Goal: Information Seeking & Learning: Learn about a topic

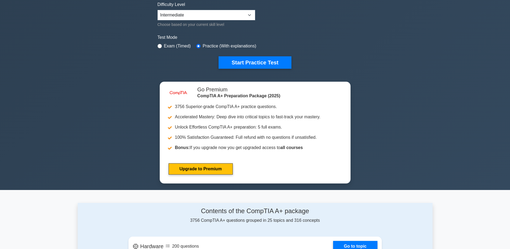
scroll to position [135, 0]
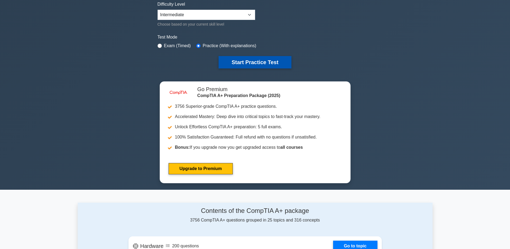
click at [261, 59] on button "Start Practice Test" at bounding box center [255, 62] width 73 height 12
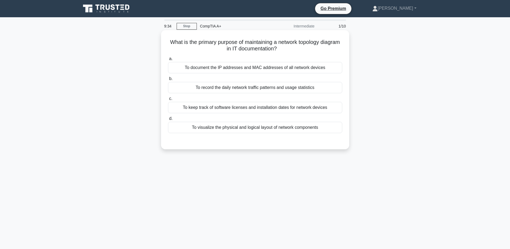
click at [252, 127] on div "To visualize the physical and logical layout of network components" at bounding box center [255, 127] width 174 height 11
click at [168, 120] on input "d. To visualize the physical and logical layout of network components" at bounding box center [168, 118] width 0 height 3
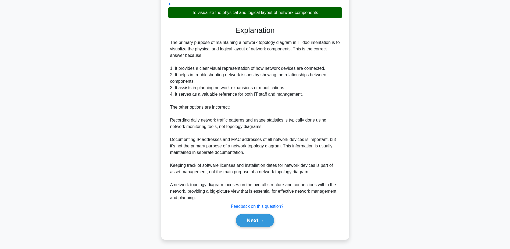
scroll to position [116, 0]
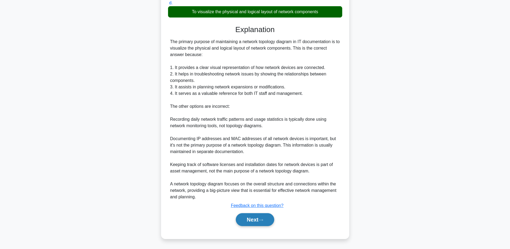
click at [252, 218] on button "Next" at bounding box center [255, 219] width 38 height 13
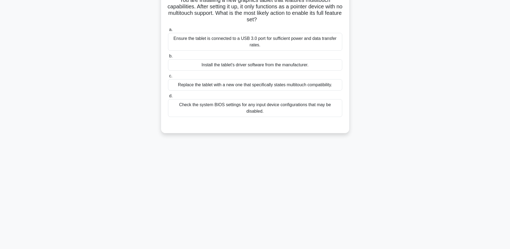
scroll to position [15, 0]
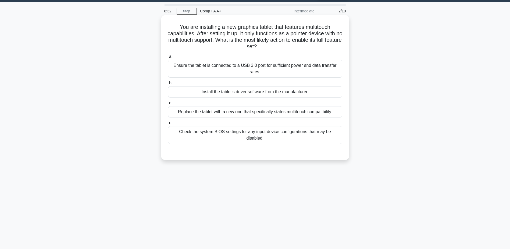
click at [266, 133] on div "Check the system BIOS settings for any input device configurations that may be …" at bounding box center [255, 135] width 174 height 18
click at [168, 125] on input "d. Check the system BIOS settings for any input device configurations that may …" at bounding box center [168, 122] width 0 height 3
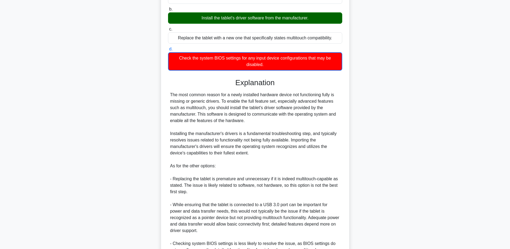
scroll to position [155, 0]
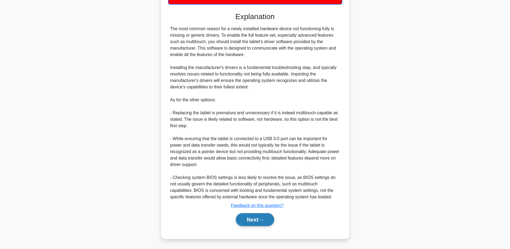
click at [243, 222] on button "Next" at bounding box center [255, 219] width 38 height 13
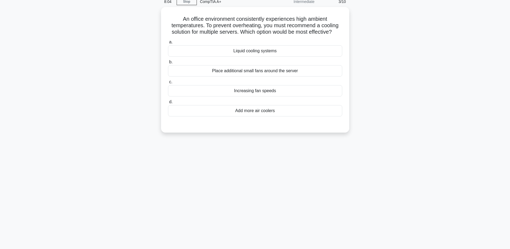
scroll to position [15, 0]
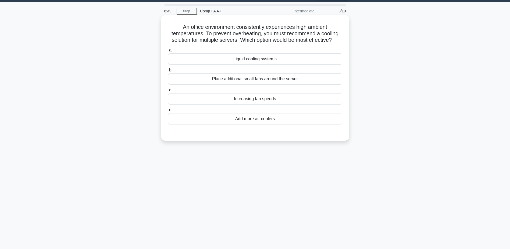
click at [245, 78] on div "Place additional small fans around the server" at bounding box center [255, 78] width 174 height 11
click at [168, 72] on input "b. Place additional small fans around the server" at bounding box center [168, 69] width 0 height 3
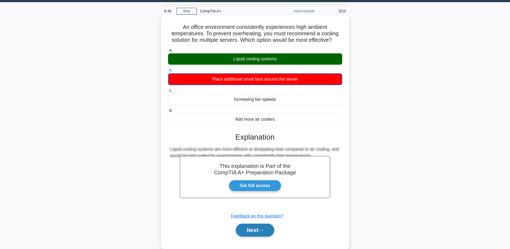
click at [255, 233] on button "Next" at bounding box center [255, 229] width 38 height 13
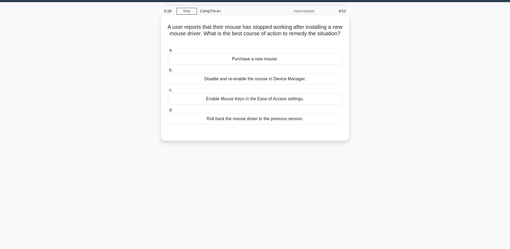
click at [246, 118] on div "Roll back the mouse driver to the previous version." at bounding box center [255, 118] width 174 height 11
click at [168, 112] on input "d. Roll back the mouse driver to the previous version." at bounding box center [168, 109] width 0 height 3
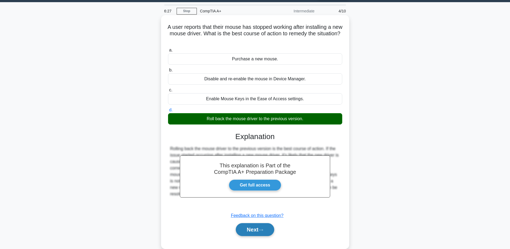
click at [256, 228] on button "Next" at bounding box center [255, 229] width 38 height 13
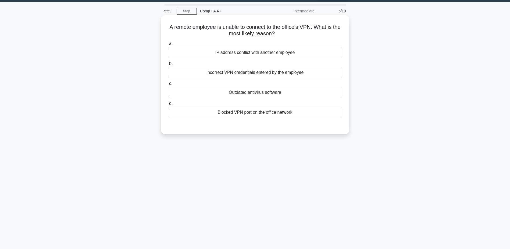
click at [249, 75] on div "Incorrect VPN credentials entered by the employee" at bounding box center [255, 72] width 174 height 11
click at [168, 65] on input "b. Incorrect VPN credentials entered by the employee" at bounding box center [168, 63] width 0 height 3
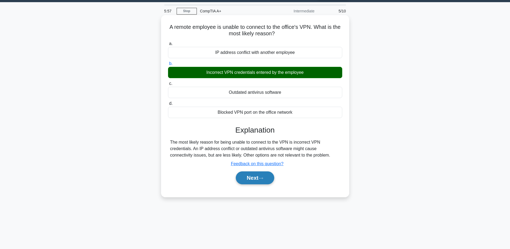
click at [250, 177] on button "Next" at bounding box center [255, 177] width 38 height 13
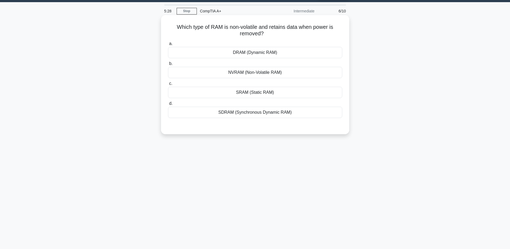
click at [264, 53] on div "DRAM (Dynamic RAM)" at bounding box center [255, 52] width 174 height 11
click at [168, 45] on input "a. DRAM (Dynamic RAM)" at bounding box center [168, 43] width 0 height 3
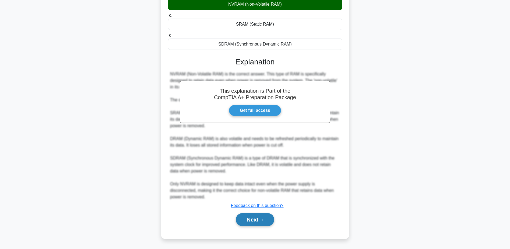
click at [264, 218] on button "Next" at bounding box center [255, 219] width 38 height 13
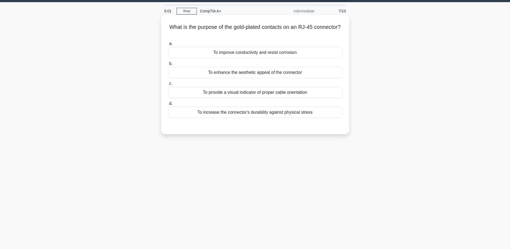
click at [274, 55] on div "To improve conductivity and resist corrosion" at bounding box center [255, 52] width 174 height 11
click at [168, 45] on input "a. To improve conductivity and resist corrosion" at bounding box center [168, 43] width 0 height 3
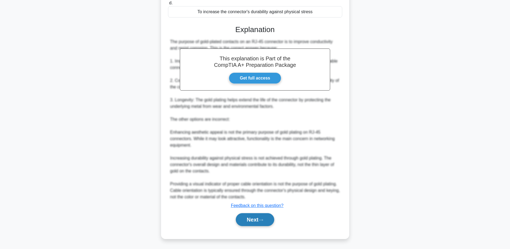
click at [256, 219] on button "Next" at bounding box center [255, 219] width 38 height 13
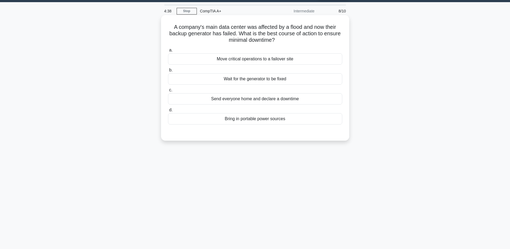
click at [267, 102] on div "Send everyone home and declare a downtime" at bounding box center [255, 98] width 174 height 11
click at [168, 92] on input "c. Send everyone home and declare a downtime" at bounding box center [168, 89] width 0 height 3
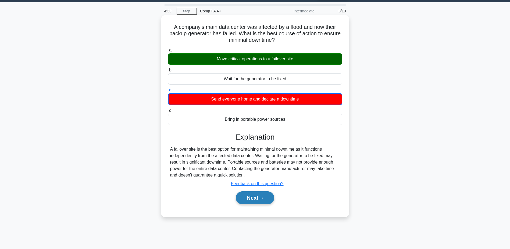
click at [256, 198] on button "Next" at bounding box center [255, 197] width 38 height 13
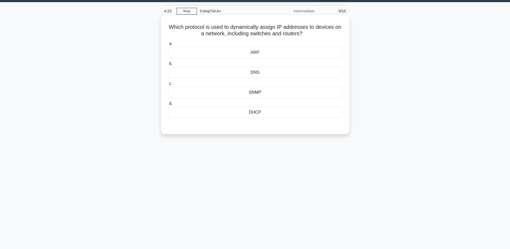
click at [261, 72] on div "DNS" at bounding box center [255, 72] width 174 height 11
click at [168, 65] on input "b. DNS" at bounding box center [168, 63] width 0 height 3
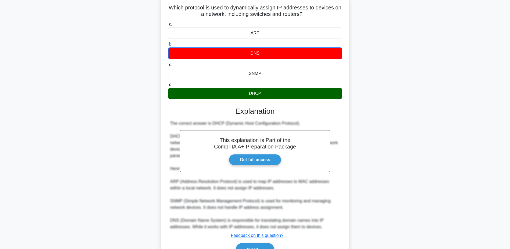
scroll to position [58, 0]
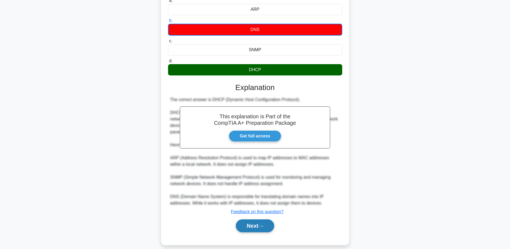
click at [265, 222] on button "Next" at bounding box center [255, 225] width 38 height 13
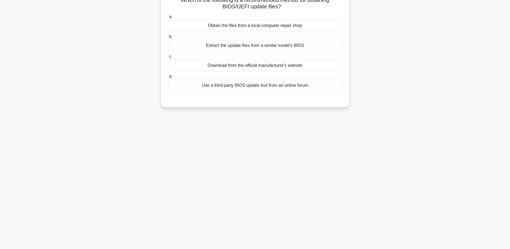
scroll to position [15, 0]
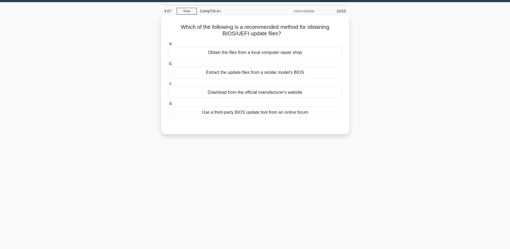
click at [292, 97] on div "Download from the official manufacturer's website" at bounding box center [255, 92] width 174 height 11
click at [168, 85] on input "c. Download from the official manufacturer's website" at bounding box center [168, 83] width 0 height 3
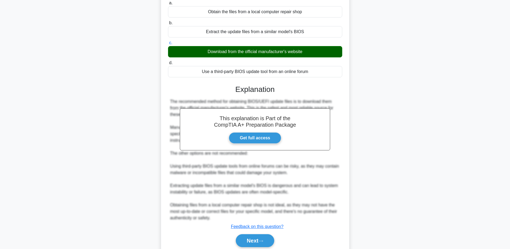
scroll to position [77, 0]
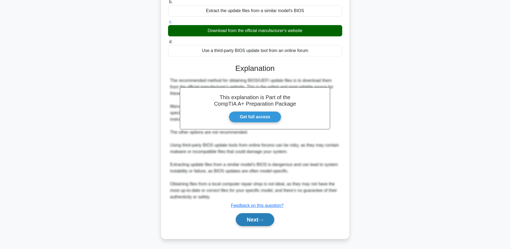
click at [263, 223] on button "Next" at bounding box center [255, 219] width 38 height 13
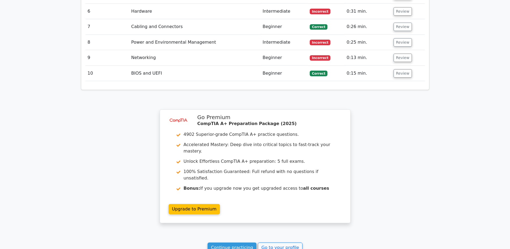
scroll to position [888, 0]
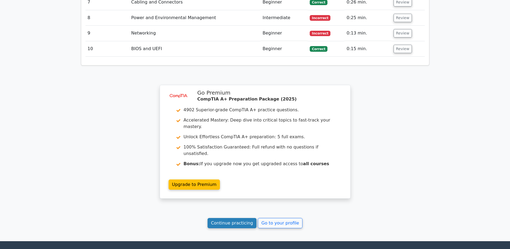
click at [237, 218] on link "Continue practicing" at bounding box center [232, 223] width 49 height 10
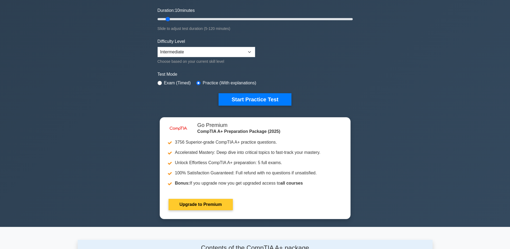
scroll to position [54, 0]
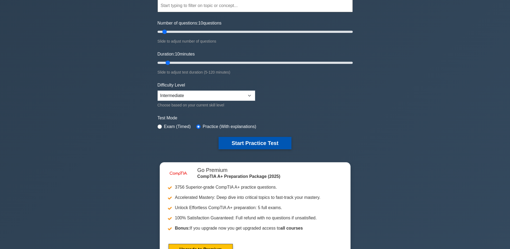
click at [256, 144] on button "Start Practice Test" at bounding box center [255, 143] width 73 height 12
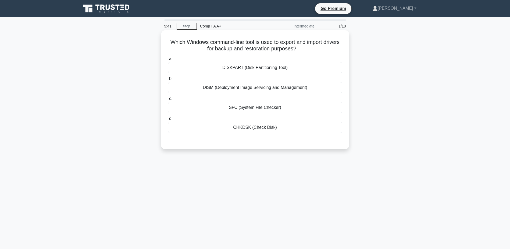
click at [276, 65] on div "DISKPART (Disk Partitioning Tool)" at bounding box center [255, 67] width 174 height 11
click at [168, 61] on input "a. DISKPART (Disk Partitioning Tool)" at bounding box center [168, 58] width 0 height 3
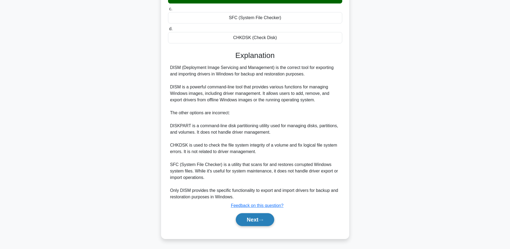
click at [263, 221] on icon at bounding box center [261, 219] width 5 height 3
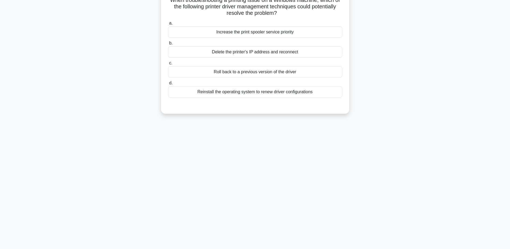
scroll to position [15, 0]
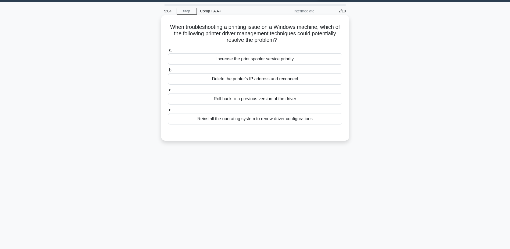
click at [255, 100] on div "Roll back to a previous version of the driver" at bounding box center [255, 98] width 174 height 11
click at [168, 92] on input "c. Roll back to a previous version of the driver" at bounding box center [168, 89] width 0 height 3
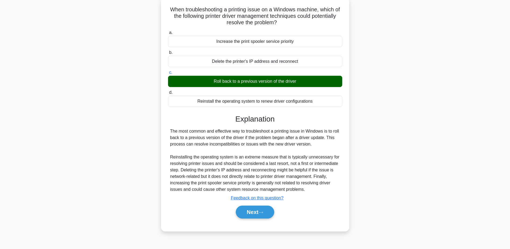
scroll to position [42, 0]
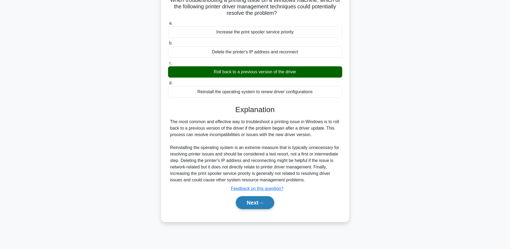
click at [256, 204] on button "Next" at bounding box center [255, 202] width 38 height 13
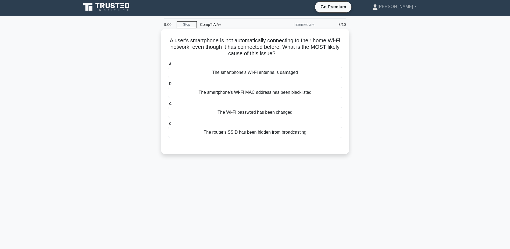
scroll to position [0, 0]
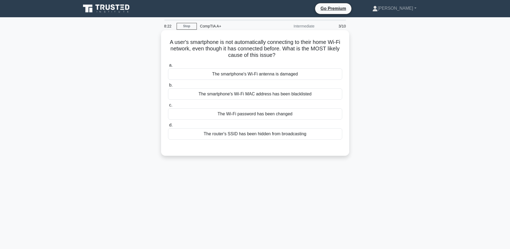
click at [249, 118] on div "The Wi-Fi password has been changed" at bounding box center [255, 113] width 174 height 11
click at [168, 107] on input "c. The Wi-Fi password has been changed" at bounding box center [168, 104] width 0 height 3
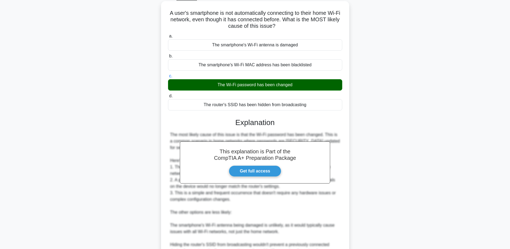
scroll to position [81, 0]
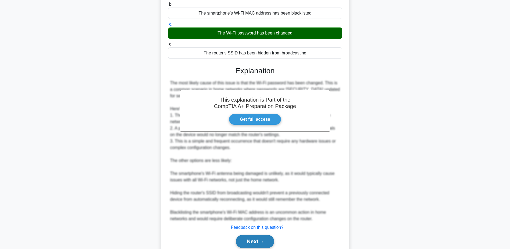
click at [268, 242] on button "Next" at bounding box center [255, 241] width 38 height 13
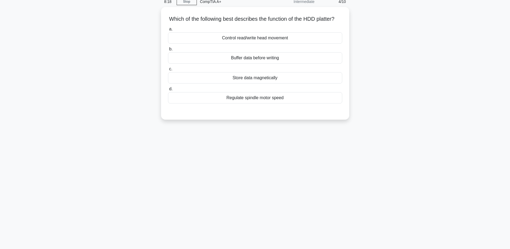
scroll to position [15, 0]
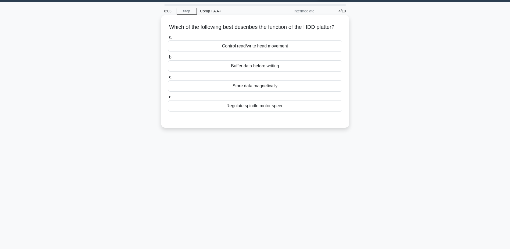
click at [262, 91] on div "Store data magnetically" at bounding box center [255, 85] width 174 height 11
click at [168, 79] on input "c. Store data magnetically" at bounding box center [168, 76] width 0 height 3
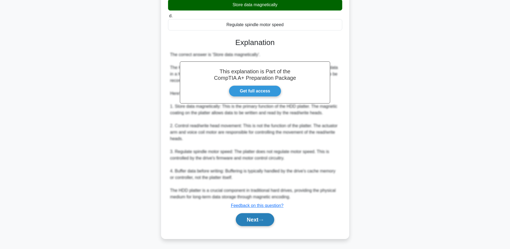
click at [259, 219] on button "Next" at bounding box center [255, 219] width 38 height 13
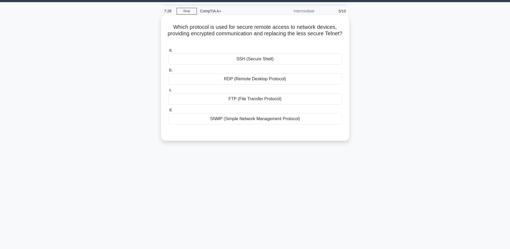
click at [258, 79] on div "RDP (Remote Desktop Protocol)" at bounding box center [255, 78] width 174 height 11
click at [168, 72] on input "b. RDP (Remote Desktop Protocol)" at bounding box center [168, 69] width 0 height 3
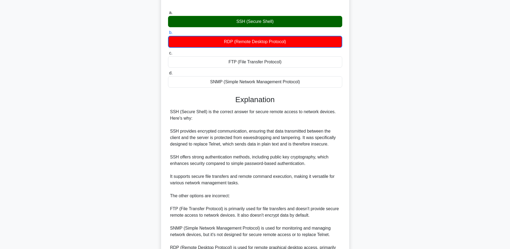
scroll to position [96, 0]
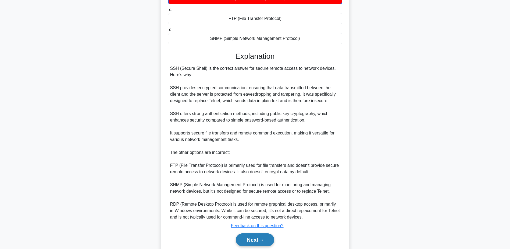
click at [257, 236] on button "Next" at bounding box center [255, 239] width 38 height 13
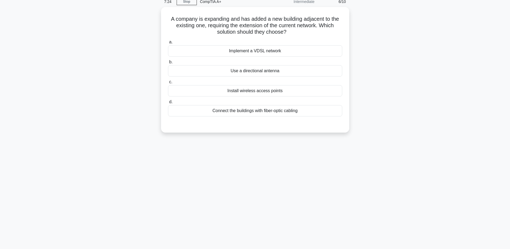
scroll to position [15, 0]
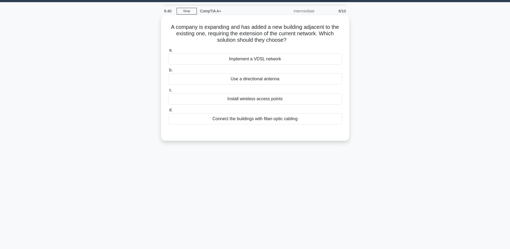
click at [263, 122] on div "Connect the buildings with fiber-optic cabling" at bounding box center [255, 118] width 174 height 11
click at [168, 112] on input "d. Connect the buildings with fiber-optic cabling" at bounding box center [168, 109] width 0 height 3
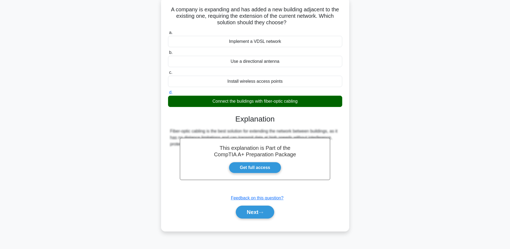
scroll to position [42, 0]
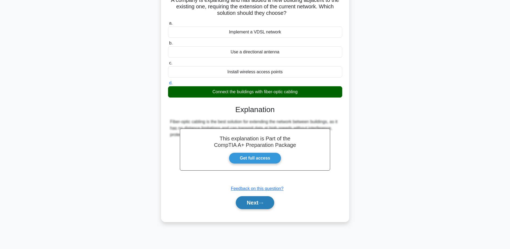
click at [257, 200] on button "Next" at bounding box center [255, 202] width 38 height 13
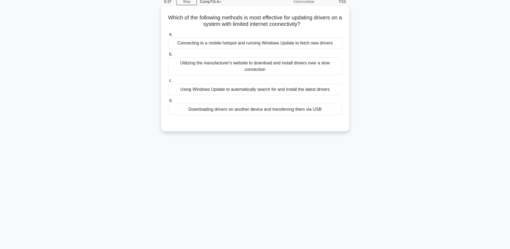
scroll to position [15, 0]
